Goal: Information Seeking & Learning: Learn about a topic

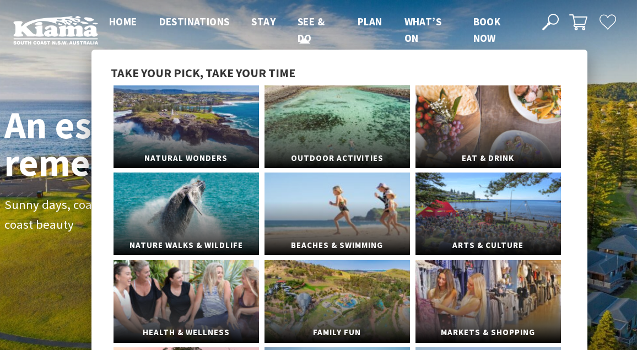
scroll to position [157, 629]
click at [227, 112] on link "Natural Wonders" at bounding box center [187, 126] width 146 height 83
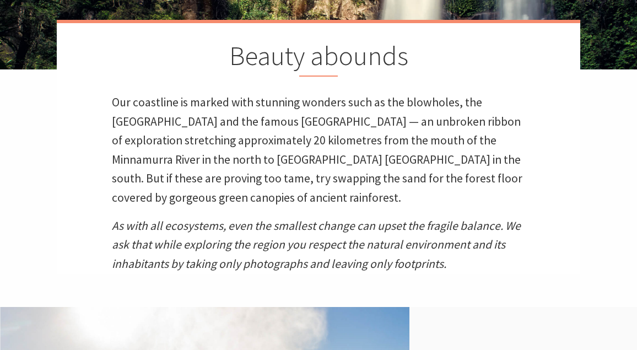
scroll to position [294, 0]
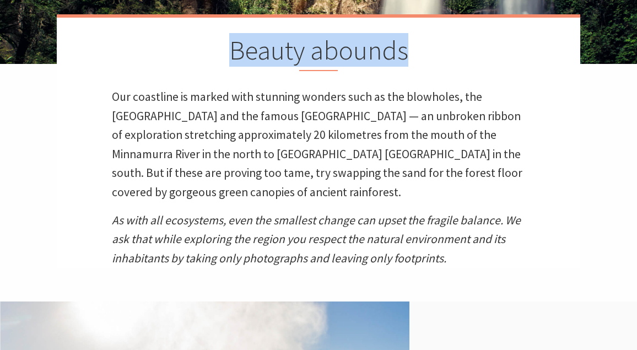
drag, startPoint x: 233, startPoint y: 49, endPoint x: 410, endPoint y: 50, distance: 176.4
click at [410, 50] on h2 "Beauty abounds" at bounding box center [318, 52] width 413 height 37
copy h2 "Beauty abounds"
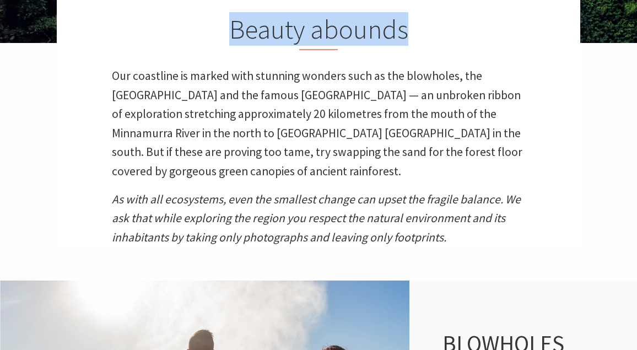
scroll to position [380, 0]
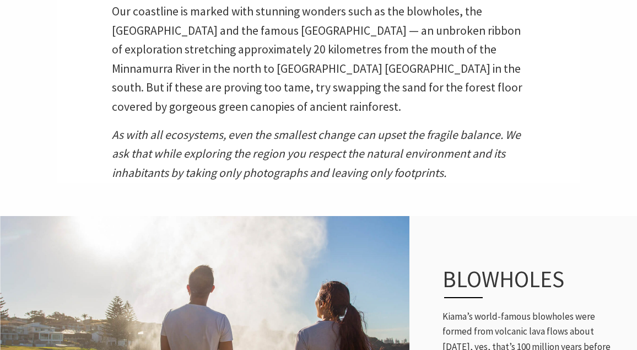
click at [425, 130] on em "As with all ecosystems, even the smallest change can upset the fragile balance.…" at bounding box center [316, 153] width 409 height 53
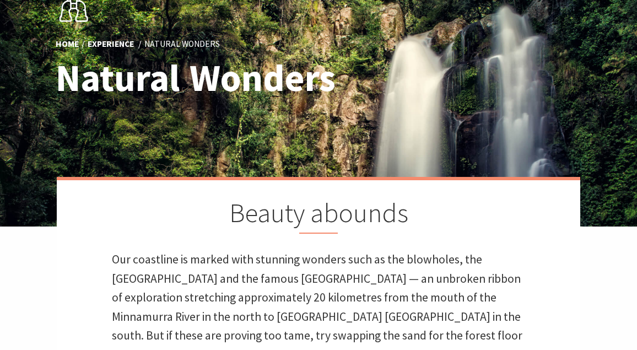
scroll to position [219, 0]
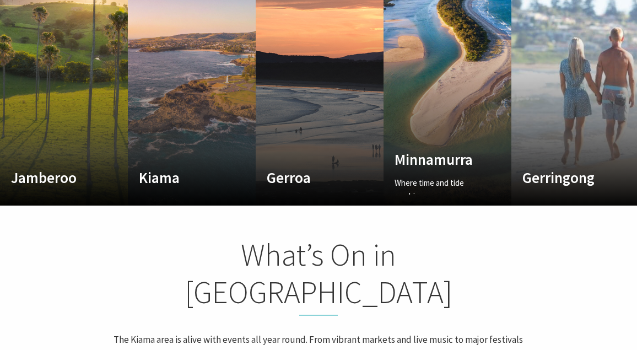
scroll to position [764, 0]
